Goal: Navigation & Orientation: Find specific page/section

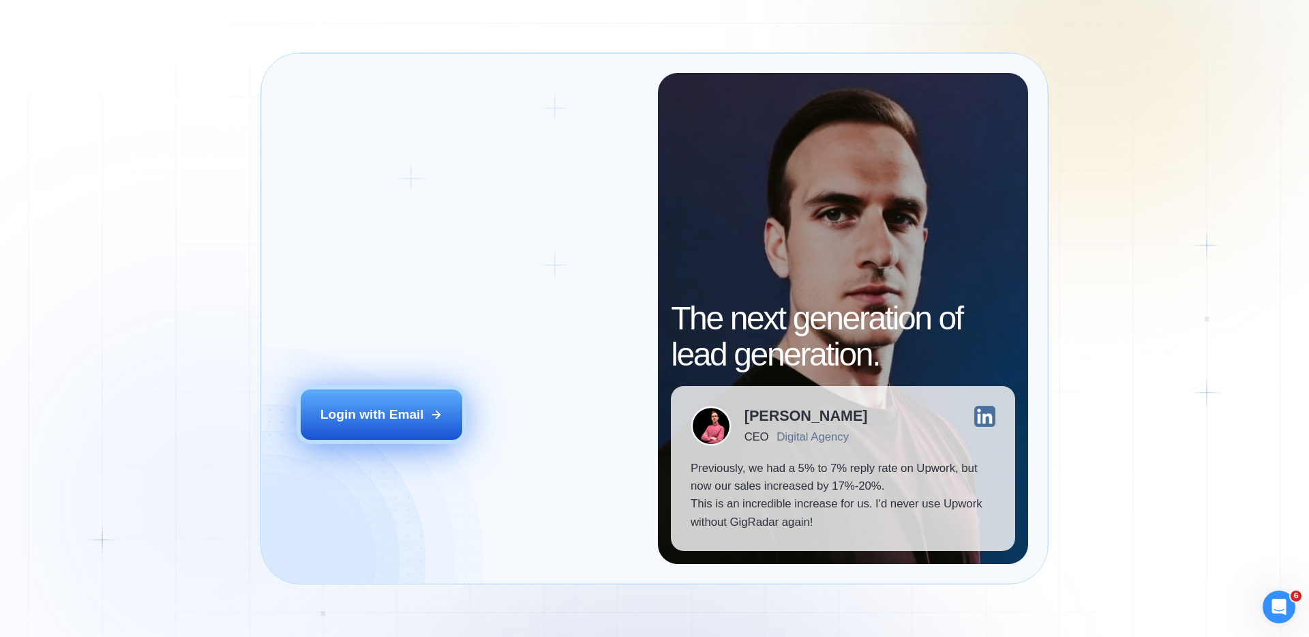
click at [421, 421] on div "Login with Email" at bounding box center [372, 415] width 104 height 18
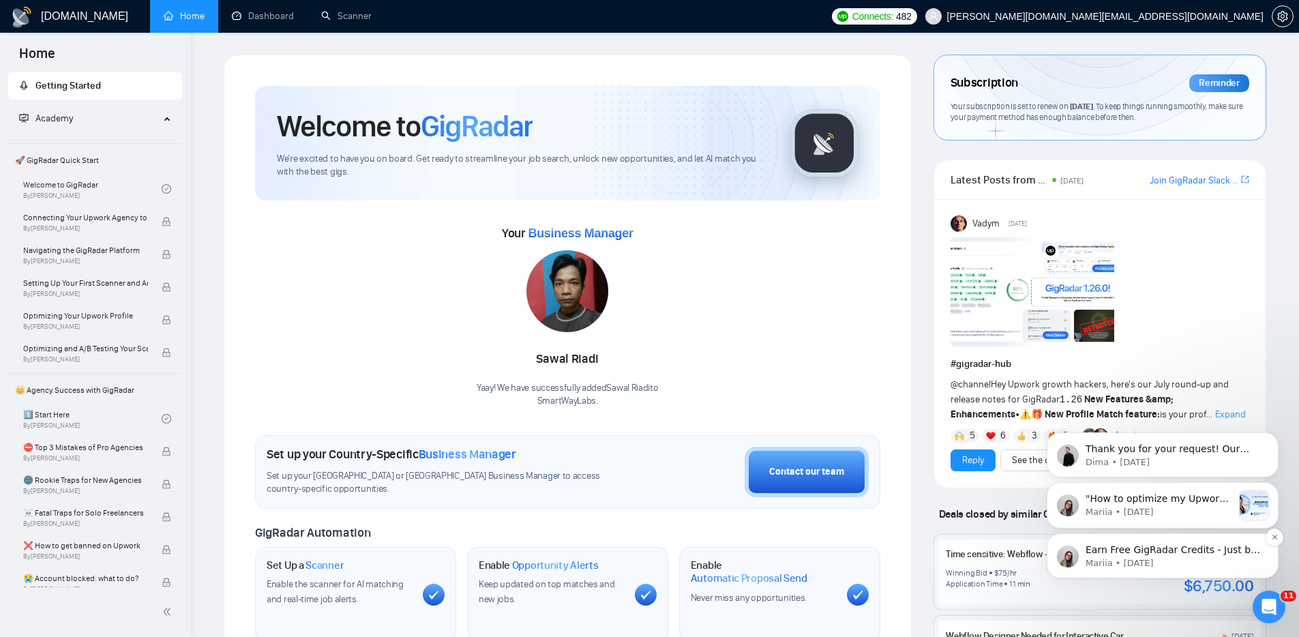
click at [1154, 561] on p "Mariia • [DATE]" at bounding box center [1173, 563] width 176 height 12
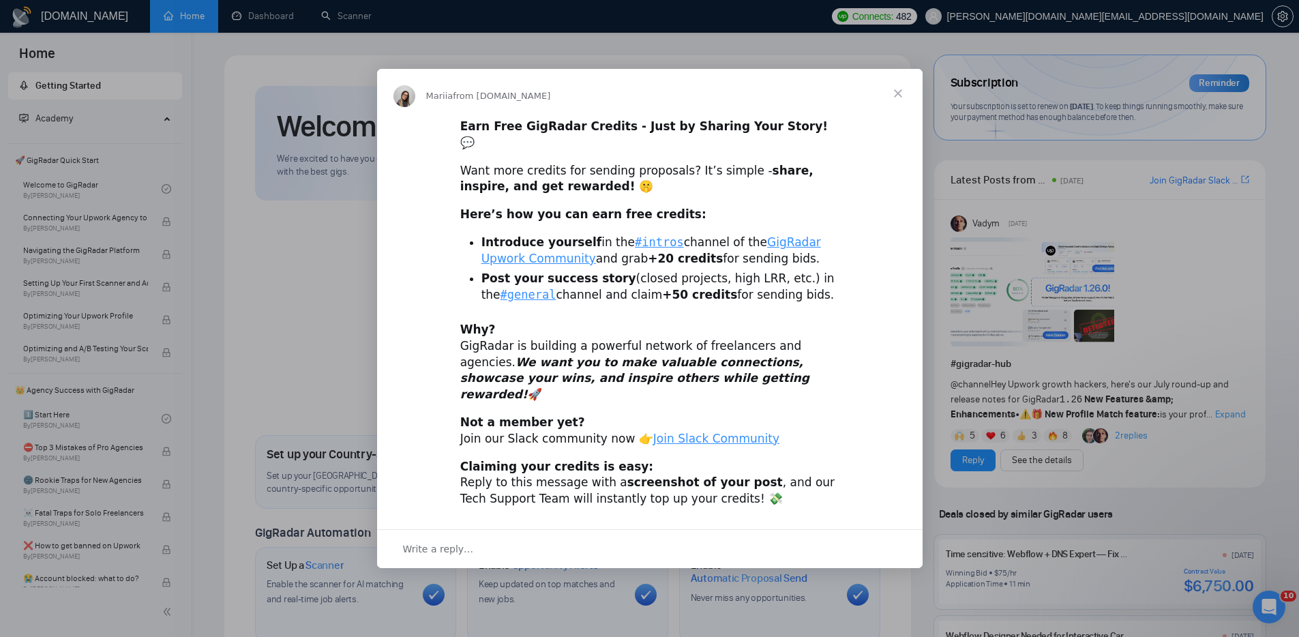
click at [901, 105] on span "Close" at bounding box center [897, 93] width 49 height 49
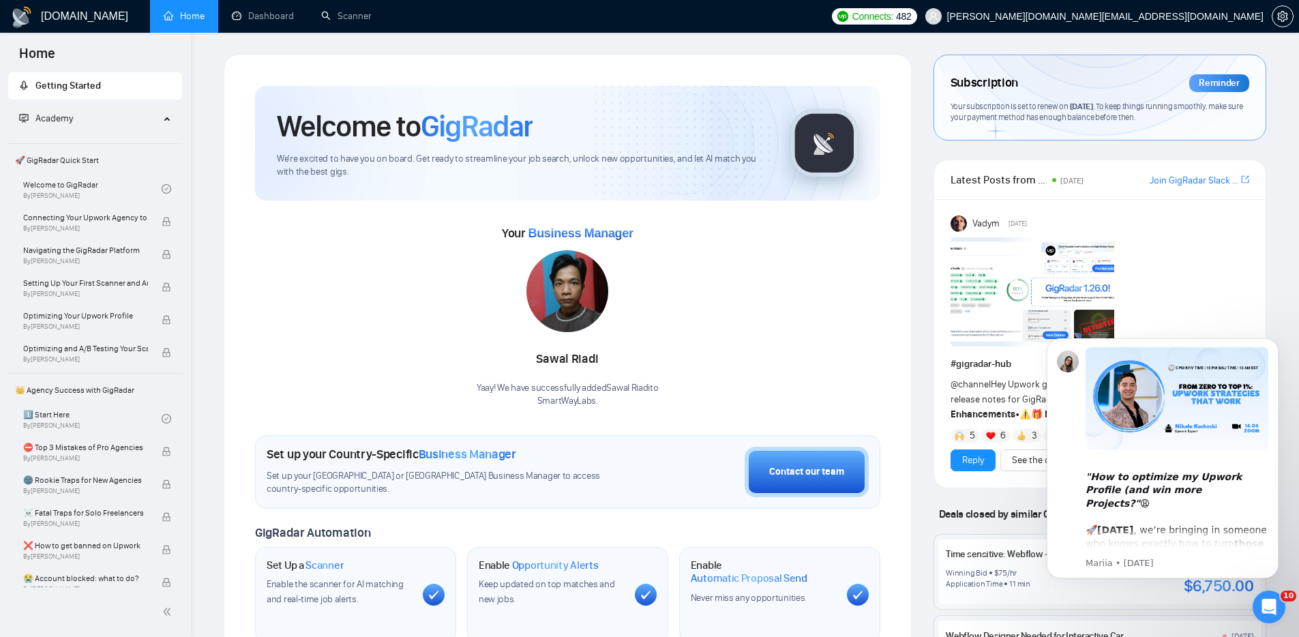
click at [1266, 605] on icon "Open Intercom Messenger" at bounding box center [1269, 607] width 22 height 22
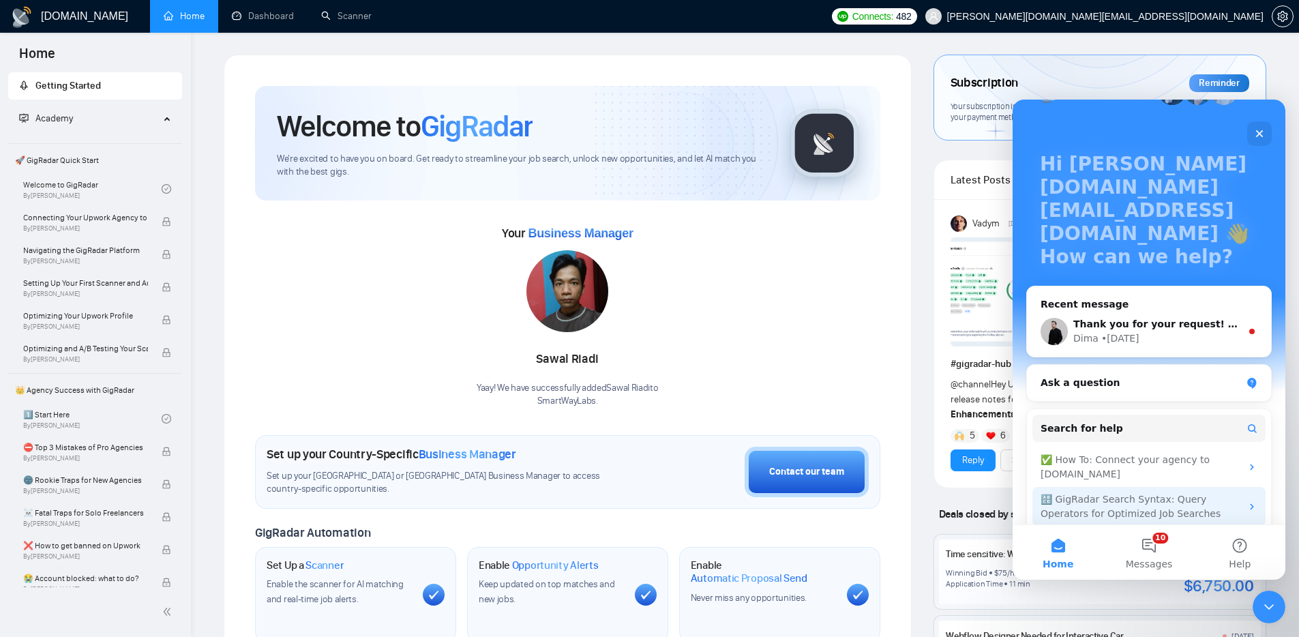
scroll to position [86, 0]
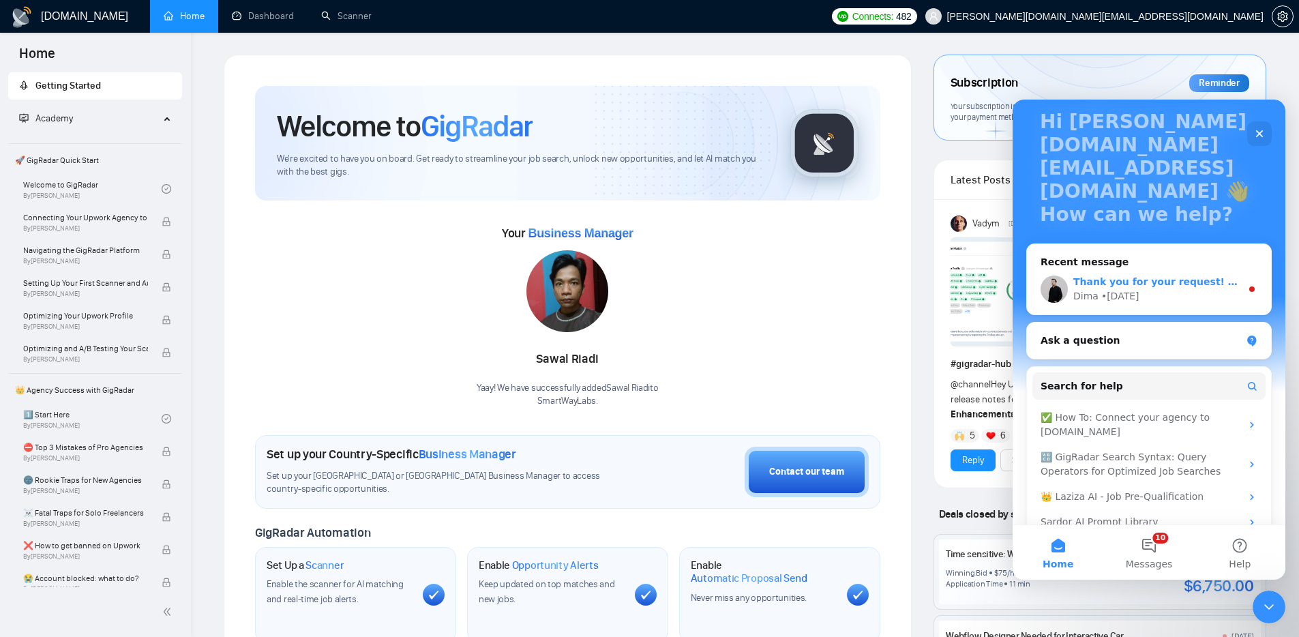
click at [1177, 289] on div "Dima • 4d ago" at bounding box center [1157, 296] width 168 height 14
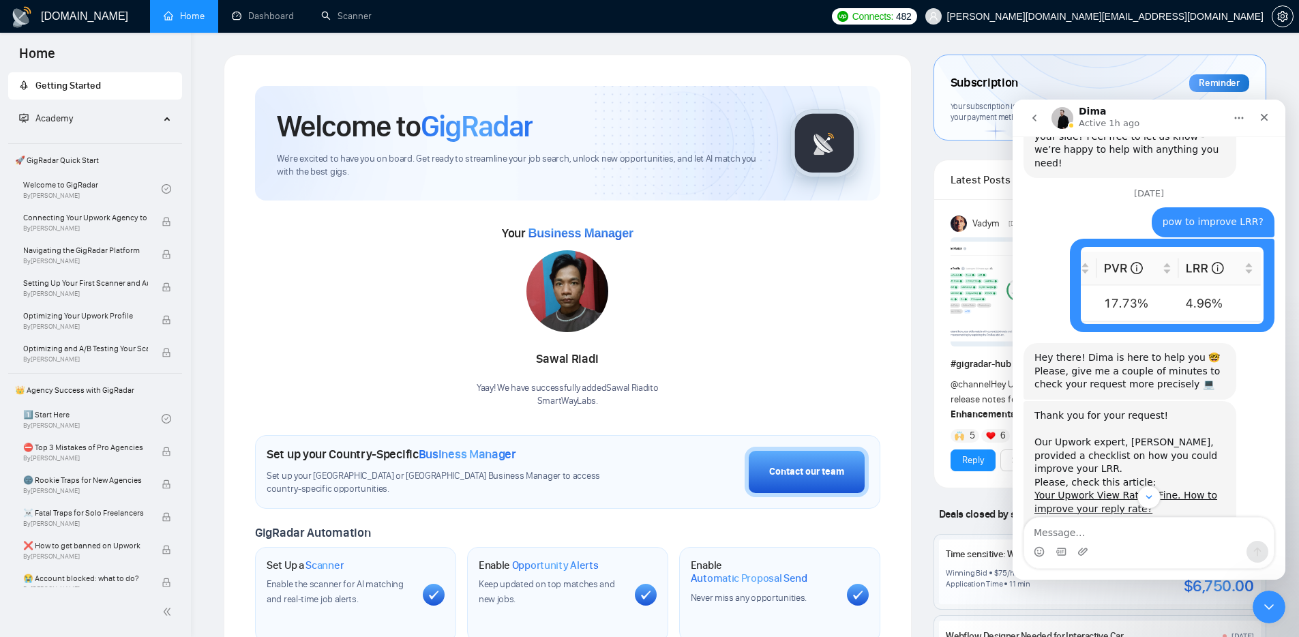
scroll to position [1164, 0]
